Goal: Check status: Check status

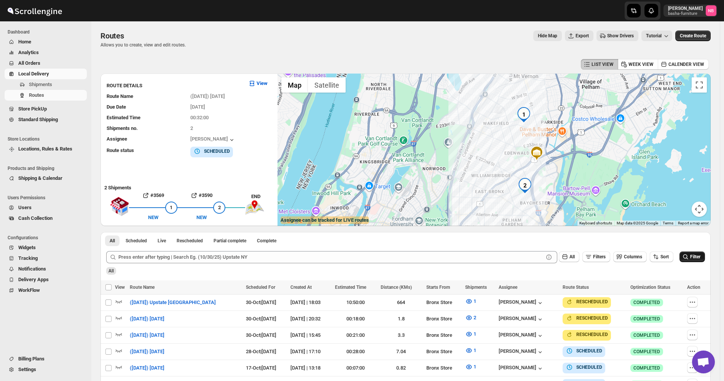
drag, startPoint x: 702, startPoint y: 259, endPoint x: 697, endPoint y: 246, distance: 14.0
click at [700, 259] on span "Filter" at bounding box center [695, 256] width 10 height 5
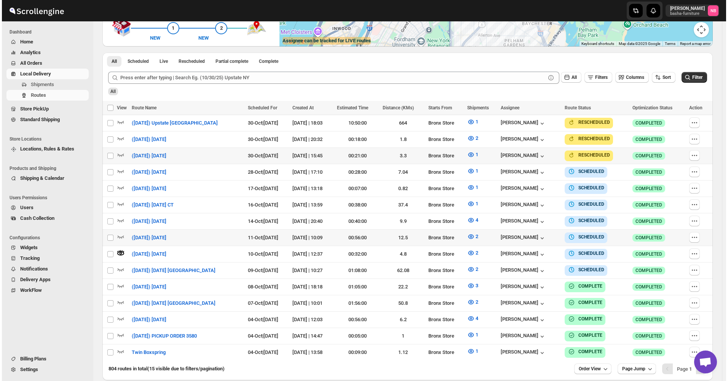
scroll to position [190, 0]
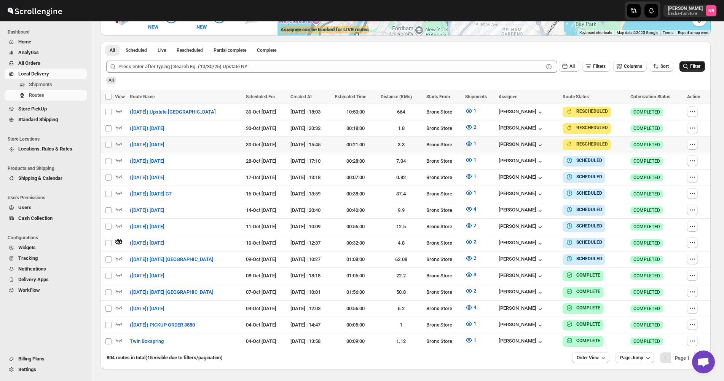
click at [693, 71] on button "Filter" at bounding box center [691, 66] width 25 height 11
click at [476, 255] on span "2" at bounding box center [474, 258] width 3 height 6
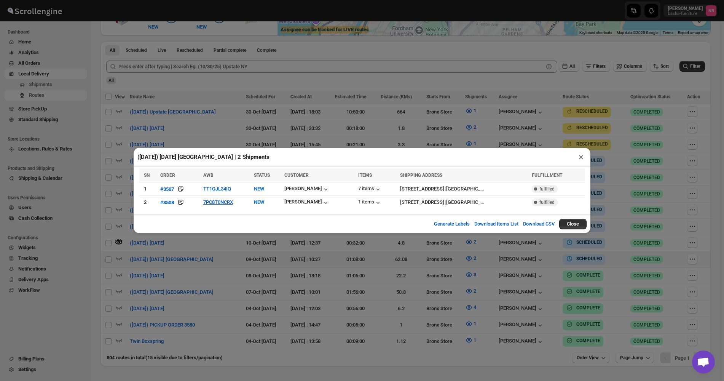
click at [454, 280] on div "([DATE]) [DATE] [GEOGRAPHIC_DATA] | 2 Shipments × SN ORDER AWB STATUS CUSTOMER …" at bounding box center [362, 190] width 724 height 381
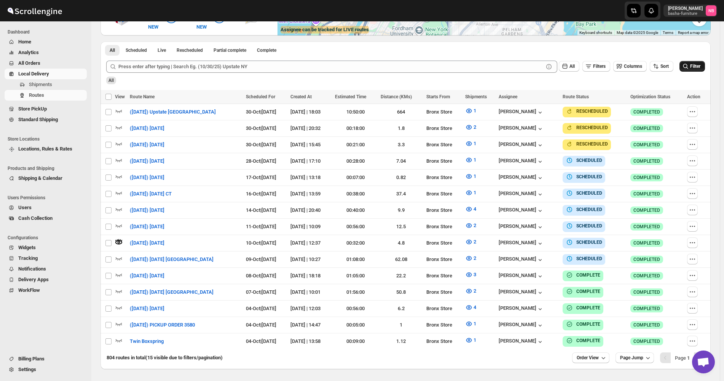
click at [700, 66] on span "Filter" at bounding box center [695, 66] width 10 height 5
click at [696, 71] on button "Filter" at bounding box center [691, 66] width 25 height 11
click at [476, 258] on span "2" at bounding box center [474, 258] width 3 height 8
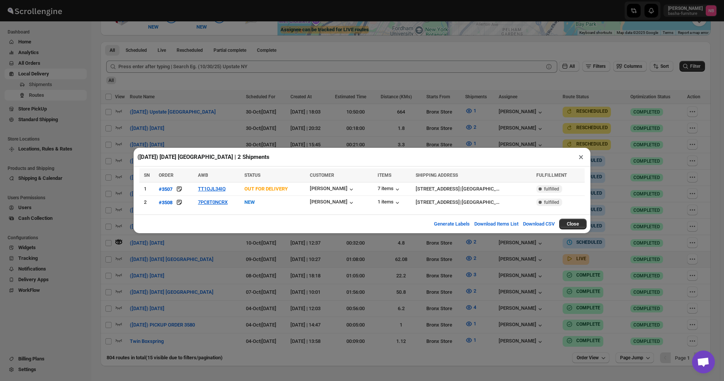
click at [338, 275] on div "([DATE]) [DATE] [GEOGRAPHIC_DATA] | 2 Shipments × SN ORDER AWB STATUS CUSTOMER …" at bounding box center [362, 190] width 724 height 381
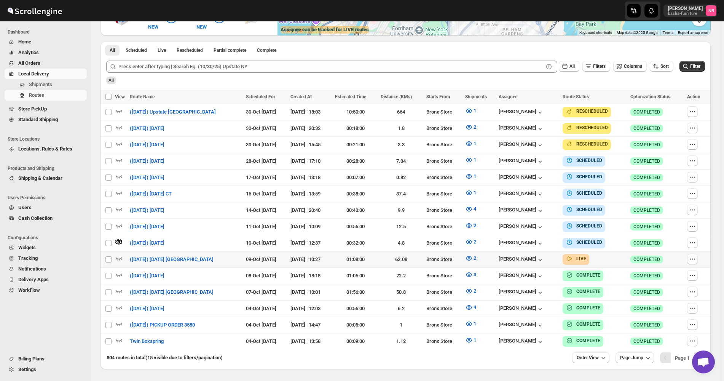
drag, startPoint x: 688, startPoint y: 65, endPoint x: 682, endPoint y: 62, distance: 5.8
click at [687, 66] on icon "submit" at bounding box center [685, 66] width 5 height 5
click at [481, 258] on button "2" at bounding box center [470, 258] width 20 height 12
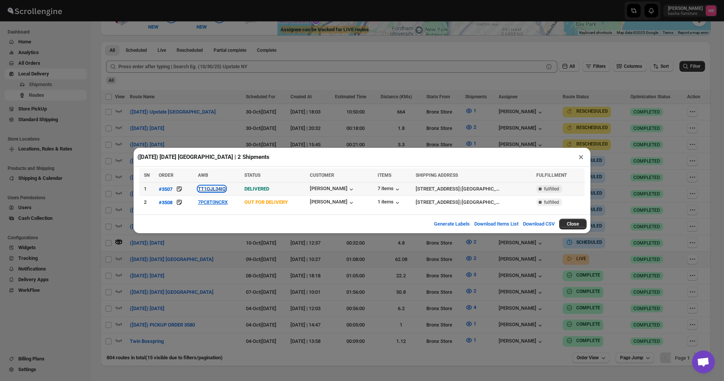
click at [210, 191] on button "TT1OJL34IQ" at bounding box center [212, 189] width 28 height 6
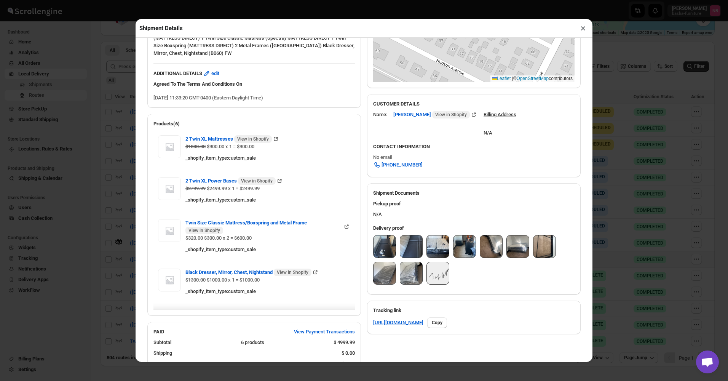
scroll to position [228, 0]
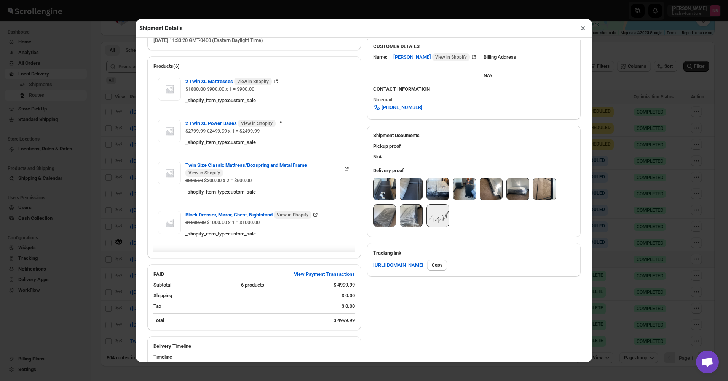
click at [382, 186] on img at bounding box center [384, 189] width 22 height 22
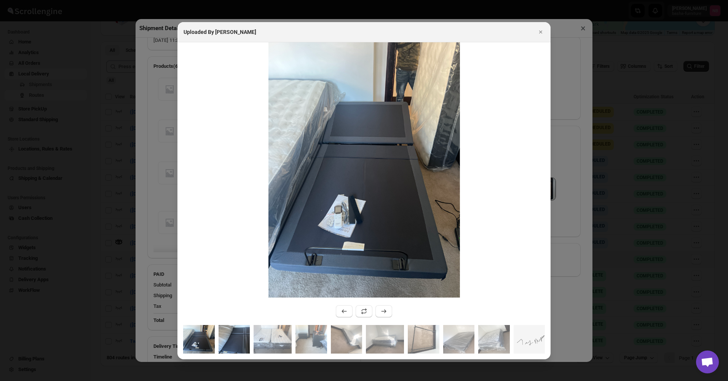
click at [240, 336] on img ":rov4:" at bounding box center [234, 339] width 32 height 29
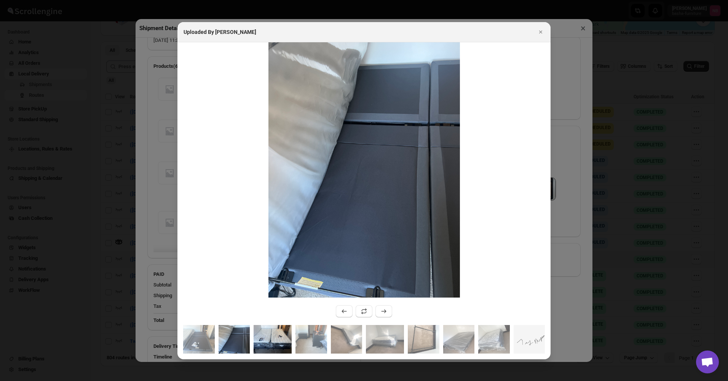
click at [260, 341] on img ":rov4:" at bounding box center [272, 339] width 38 height 29
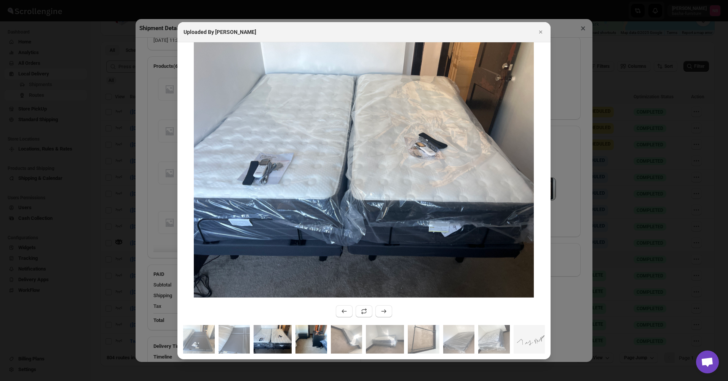
click at [309, 345] on img ":rov4:" at bounding box center [311, 339] width 32 height 29
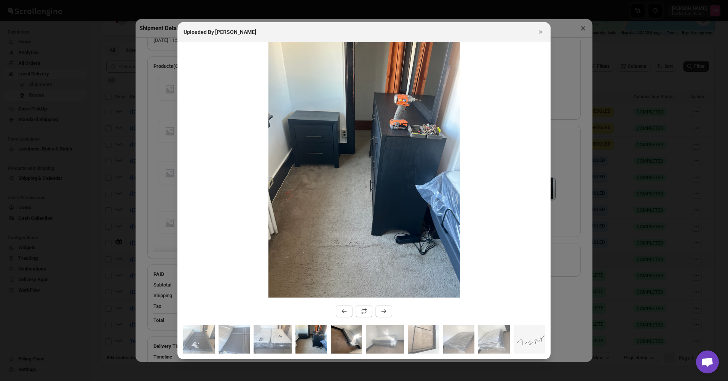
click at [349, 342] on img ":rov4:" at bounding box center [347, 339] width 32 height 29
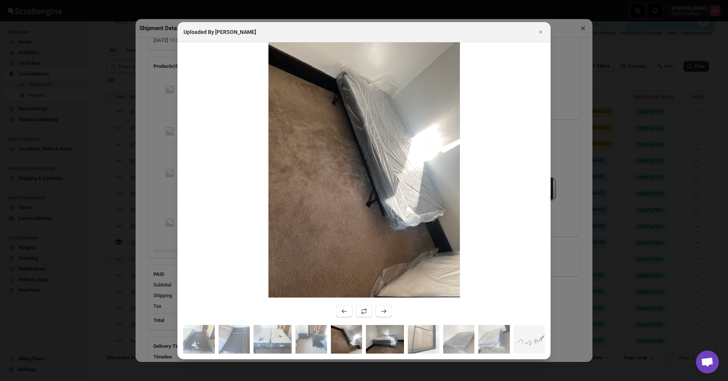
click at [366, 344] on img ":rov4:" at bounding box center [385, 339] width 38 height 29
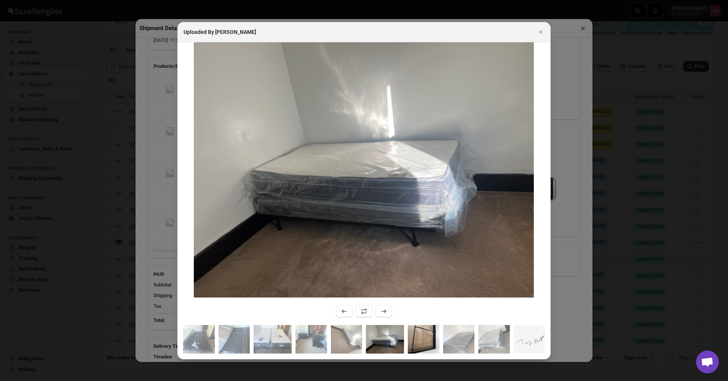
click at [431, 348] on img ":rov4:" at bounding box center [424, 339] width 32 height 29
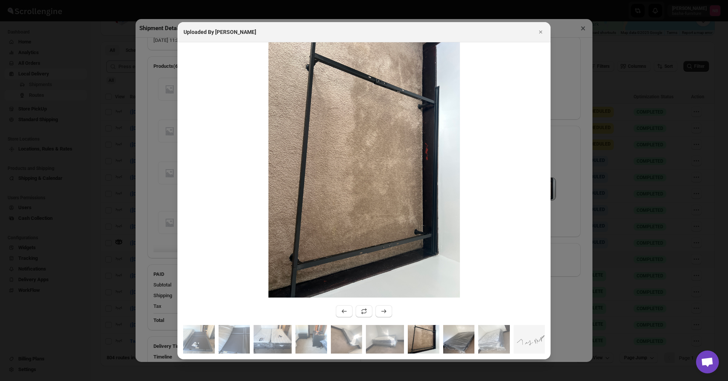
click at [457, 345] on img ":rov4:" at bounding box center [459, 339] width 32 height 29
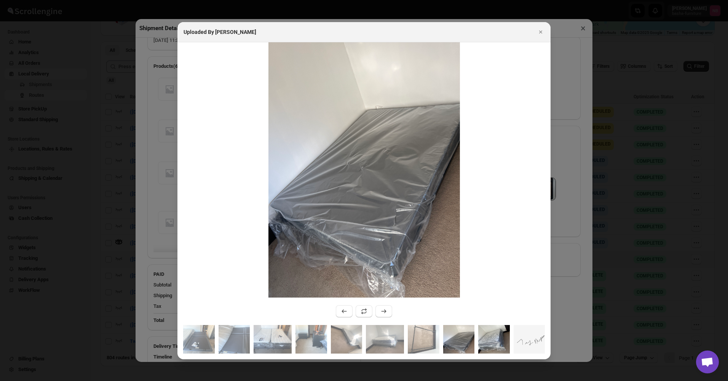
click at [482, 344] on img ":rov4:" at bounding box center [494, 339] width 32 height 29
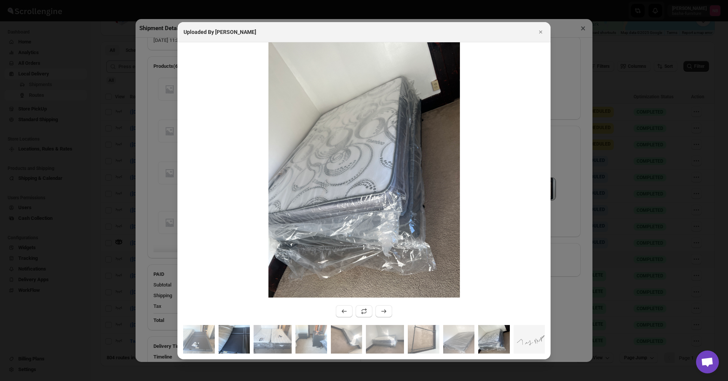
click at [239, 332] on img ":rov4:" at bounding box center [234, 339] width 32 height 29
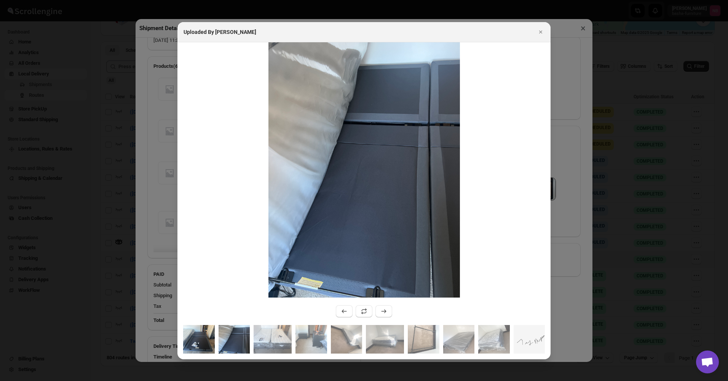
click at [201, 334] on img ":rov4:" at bounding box center [199, 339] width 32 height 29
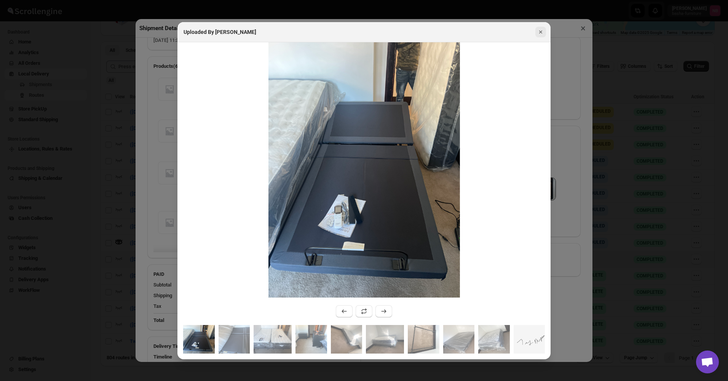
click at [544, 35] on button "Close" at bounding box center [540, 32] width 11 height 11
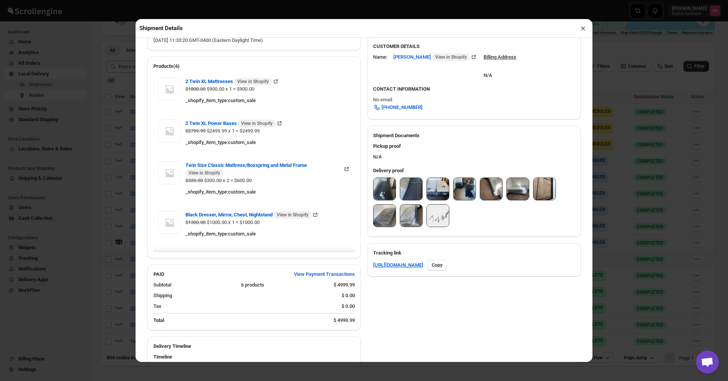
click at [377, 190] on img at bounding box center [384, 189] width 22 height 22
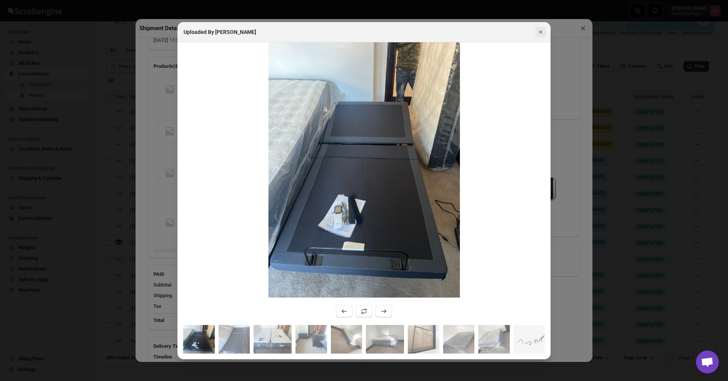
click at [536, 33] on button "Close" at bounding box center [540, 32] width 11 height 11
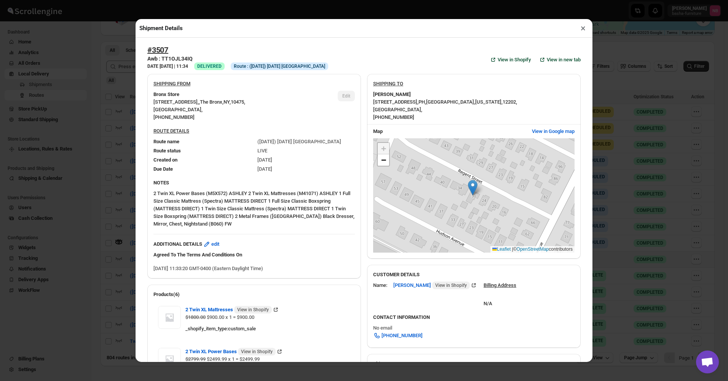
scroll to position [0, 0]
click at [583, 33] on button "×" at bounding box center [582, 28] width 11 height 11
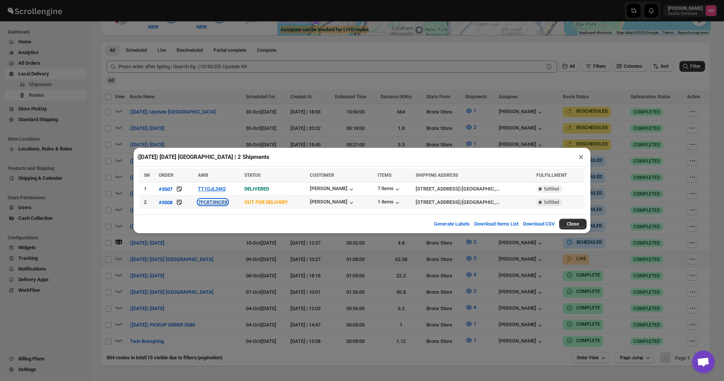
click at [212, 200] on button "7PC8T0NCRX" at bounding box center [213, 202] width 30 height 6
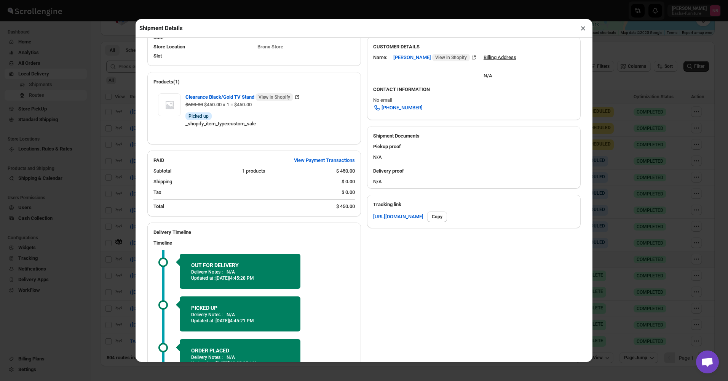
scroll to position [228, 0]
click at [582, 29] on button "×" at bounding box center [582, 28] width 11 height 11
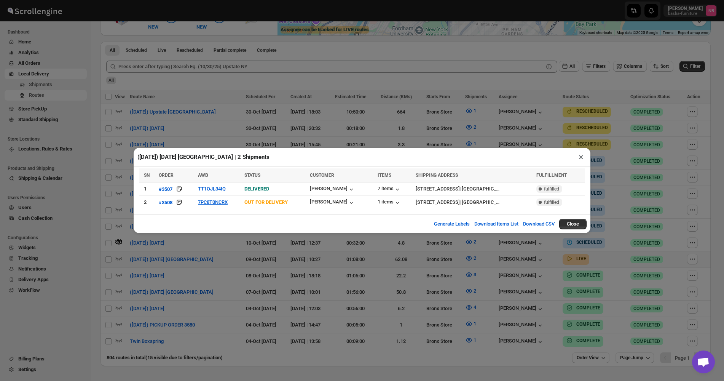
click at [715, 111] on div "([DATE]) [DATE] [GEOGRAPHIC_DATA] | 2 Shipments × SN ORDER AWB STATUS CUSTOMER …" at bounding box center [362, 190] width 724 height 381
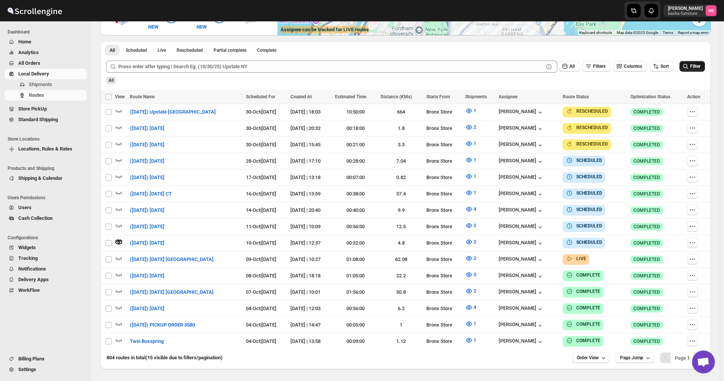
click at [699, 64] on span "Filter" at bounding box center [695, 66] width 10 height 5
click at [473, 254] on icon "button" at bounding box center [469, 258] width 8 height 8
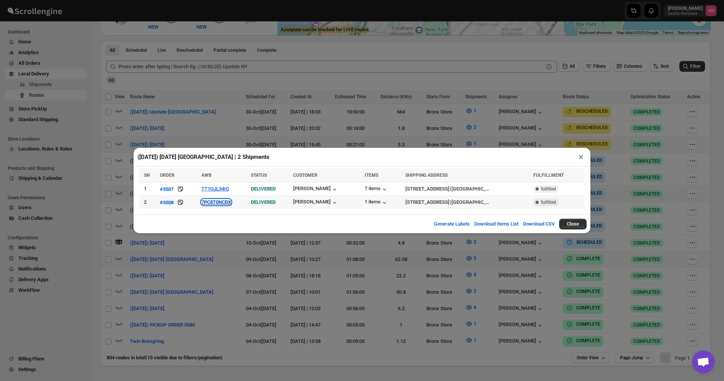
click at [222, 201] on button "7PC8T0NCRX" at bounding box center [216, 202] width 30 height 6
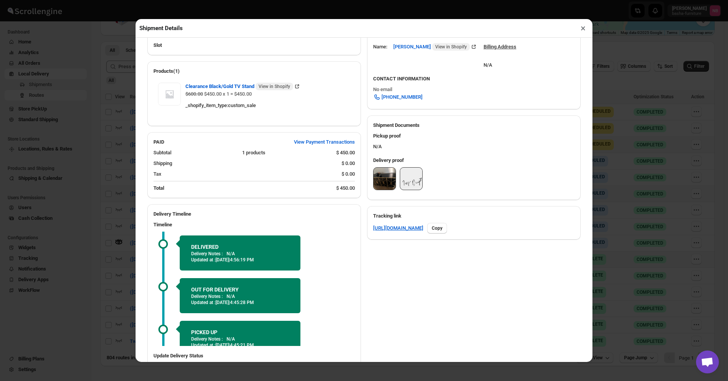
scroll to position [266, 0]
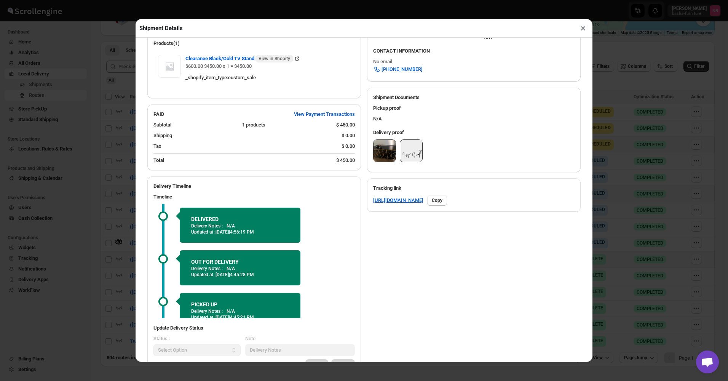
click at [373, 153] on img at bounding box center [384, 151] width 22 height 22
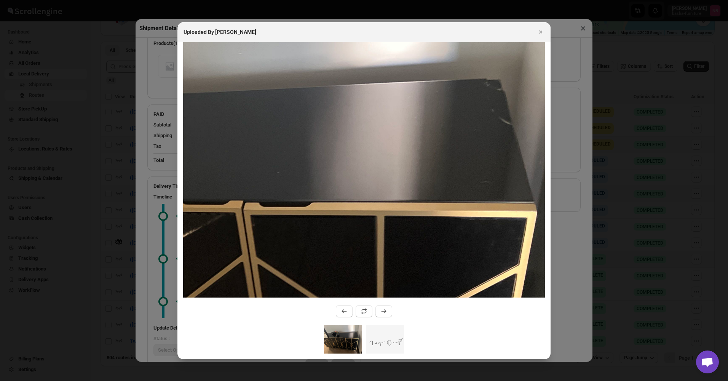
drag, startPoint x: 486, startPoint y: 123, endPoint x: 479, endPoint y: 140, distance: 18.3
click at [479, 140] on img ":rqjj:" at bounding box center [191, 234] width 850 height 637
click at [540, 32] on icon "Close" at bounding box center [540, 31] width 3 height 3
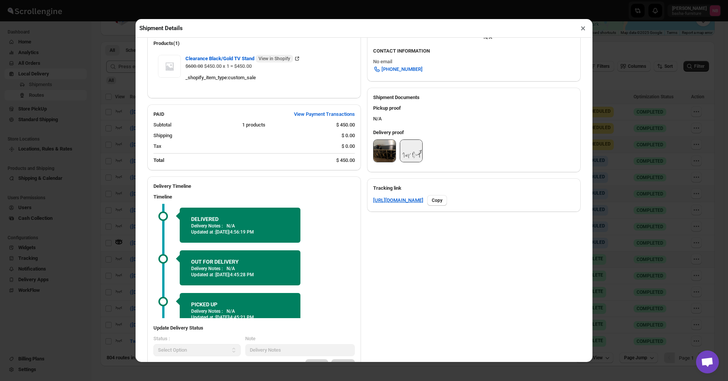
click at [388, 151] on img at bounding box center [384, 151] width 22 height 22
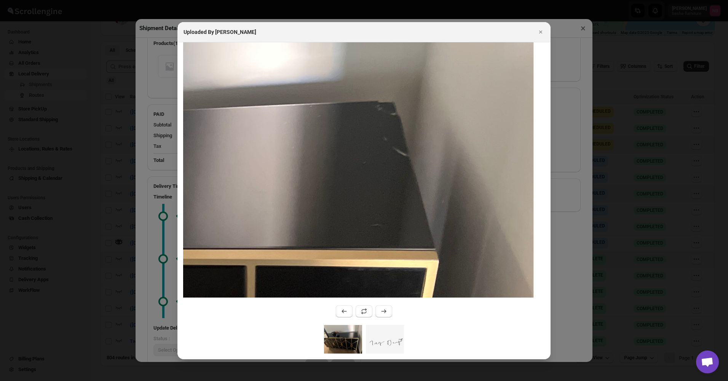
drag, startPoint x: 466, startPoint y: 119, endPoint x: 252, endPoint y: 154, distance: 217.1
click at [250, 155] on img ":rqjj:" at bounding box center [24, 287] width 1020 height 765
click at [539, 32] on icon "Close" at bounding box center [541, 32] width 8 height 8
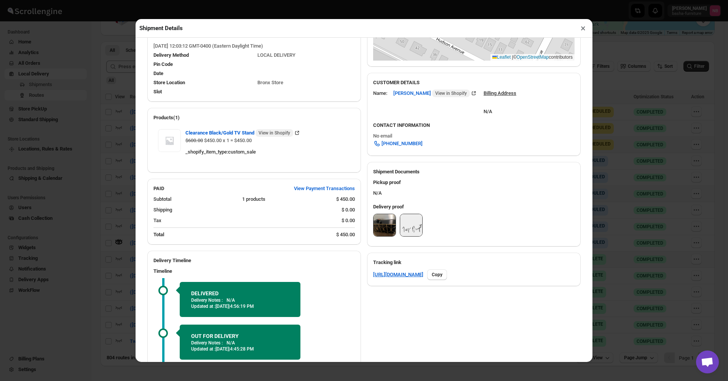
scroll to position [190, 0]
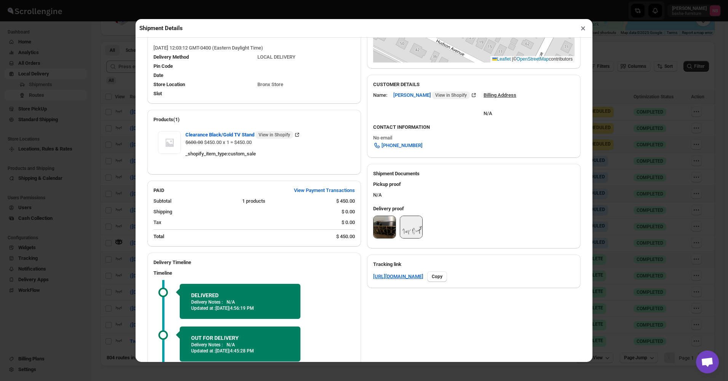
click at [378, 230] on img at bounding box center [384, 227] width 22 height 22
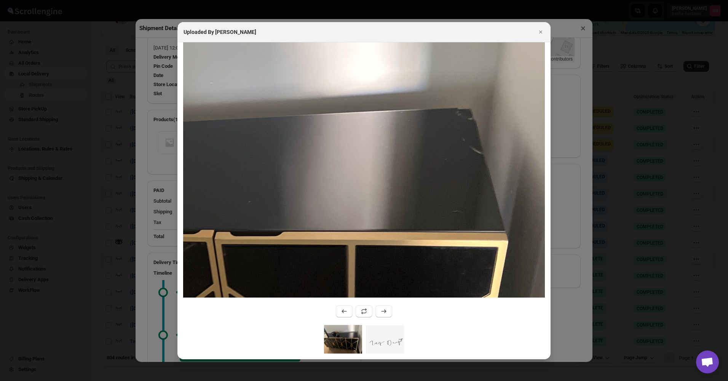
drag, startPoint x: 496, startPoint y: 137, endPoint x: 497, endPoint y: 212, distance: 74.6
click at [497, 212] on img ":rqjj:" at bounding box center [162, 263] width 850 height 637
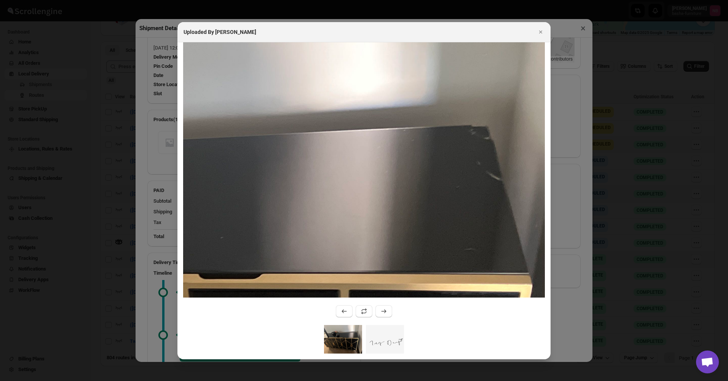
drag, startPoint x: 479, startPoint y: 157, endPoint x: 500, endPoint y: 153, distance: 21.0
click at [500, 153] on img ":rqjj:" at bounding box center [117, 312] width 1020 height 765
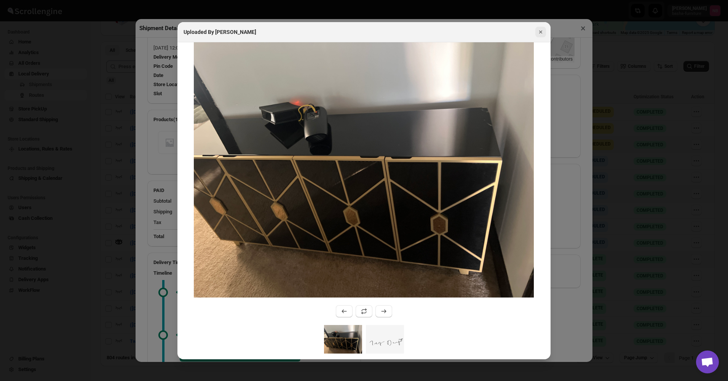
click at [542, 31] on icon "Close" at bounding box center [541, 32] width 8 height 8
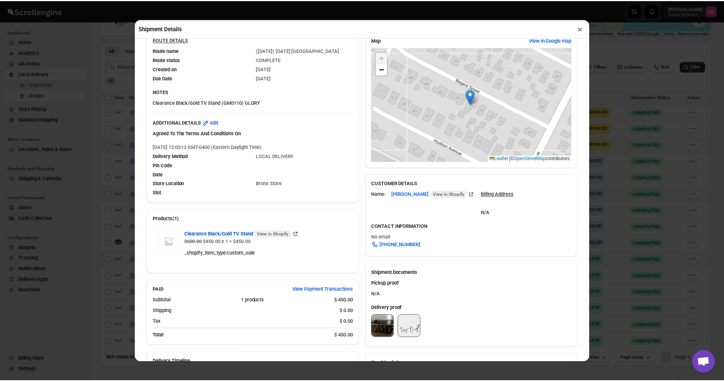
scroll to position [76, 0]
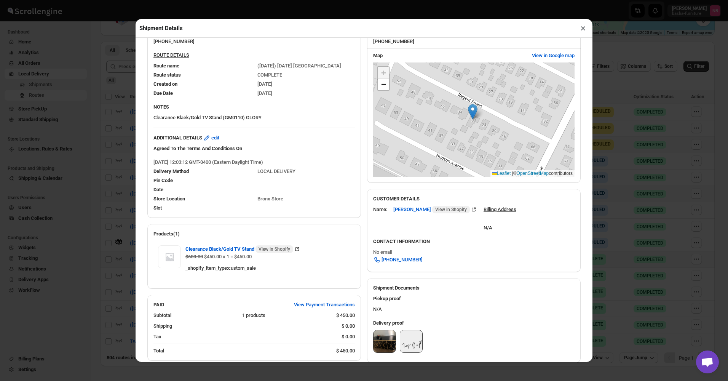
click at [580, 33] on button "×" at bounding box center [582, 28] width 11 height 11
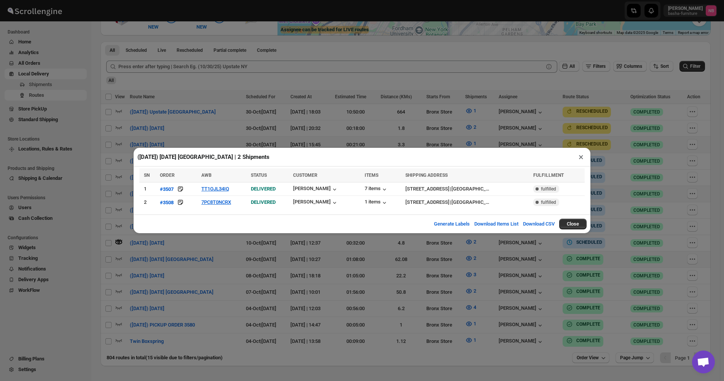
click at [641, 139] on div "([DATE]) [DATE] [GEOGRAPHIC_DATA] | 2 Shipments × SN ORDER AWB STATUS CUSTOMER …" at bounding box center [362, 190] width 724 height 381
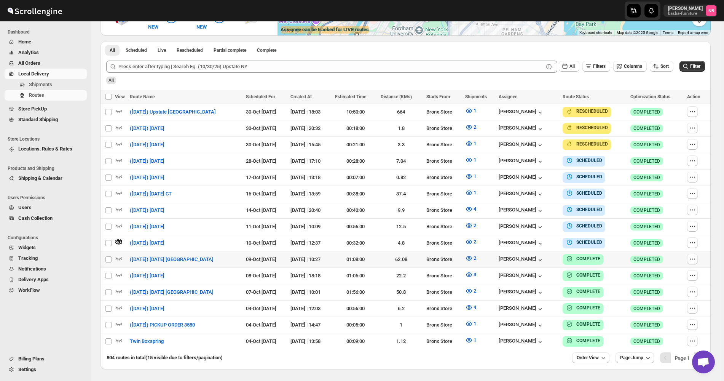
click at [719, 84] on div "Routes. This page is ready Routes Allows you to create, view and edit routes. H…" at bounding box center [405, 100] width 628 height 538
